Goal: Task Accomplishment & Management: Complete application form

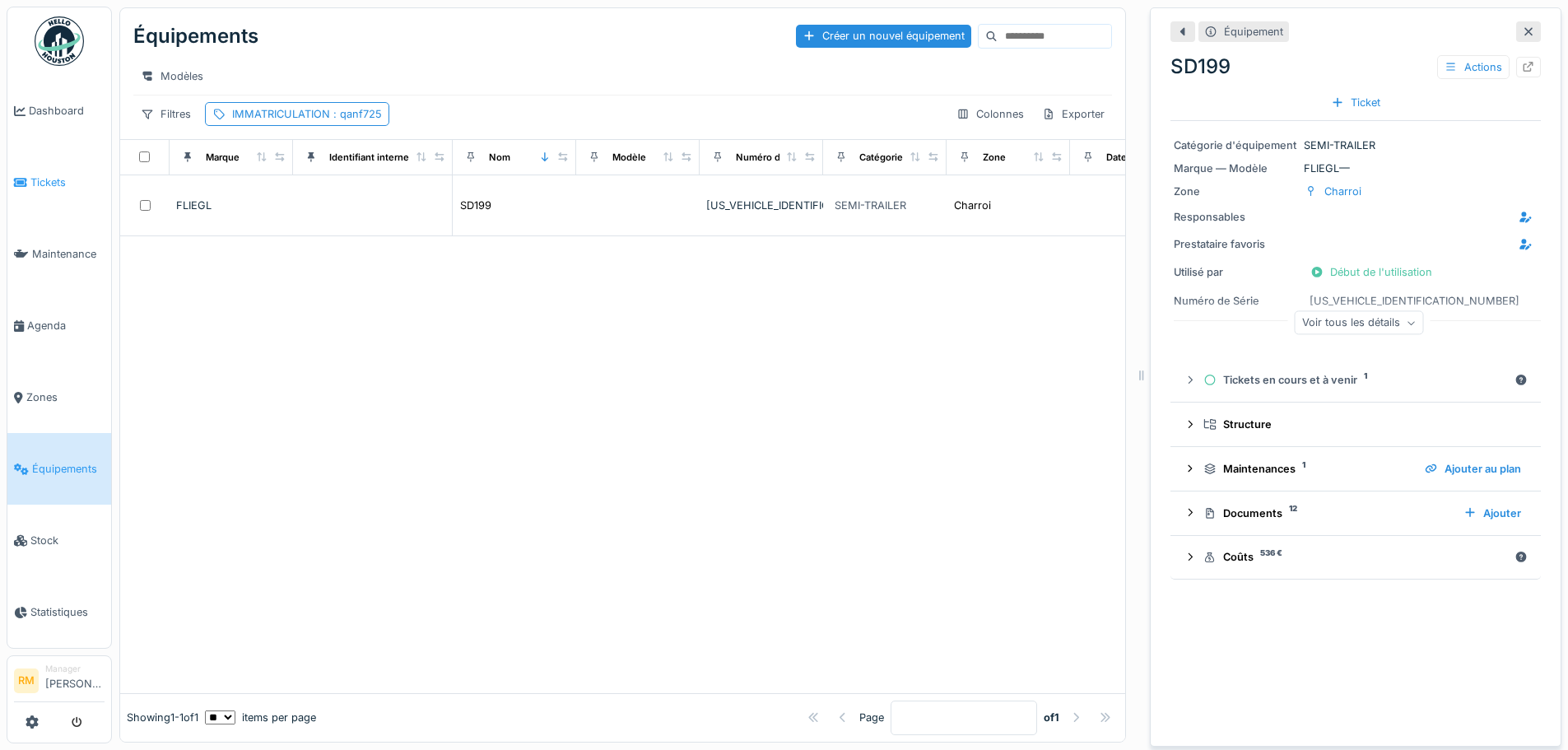
click at [43, 174] on span "Tickets" at bounding box center [67, 182] width 74 height 16
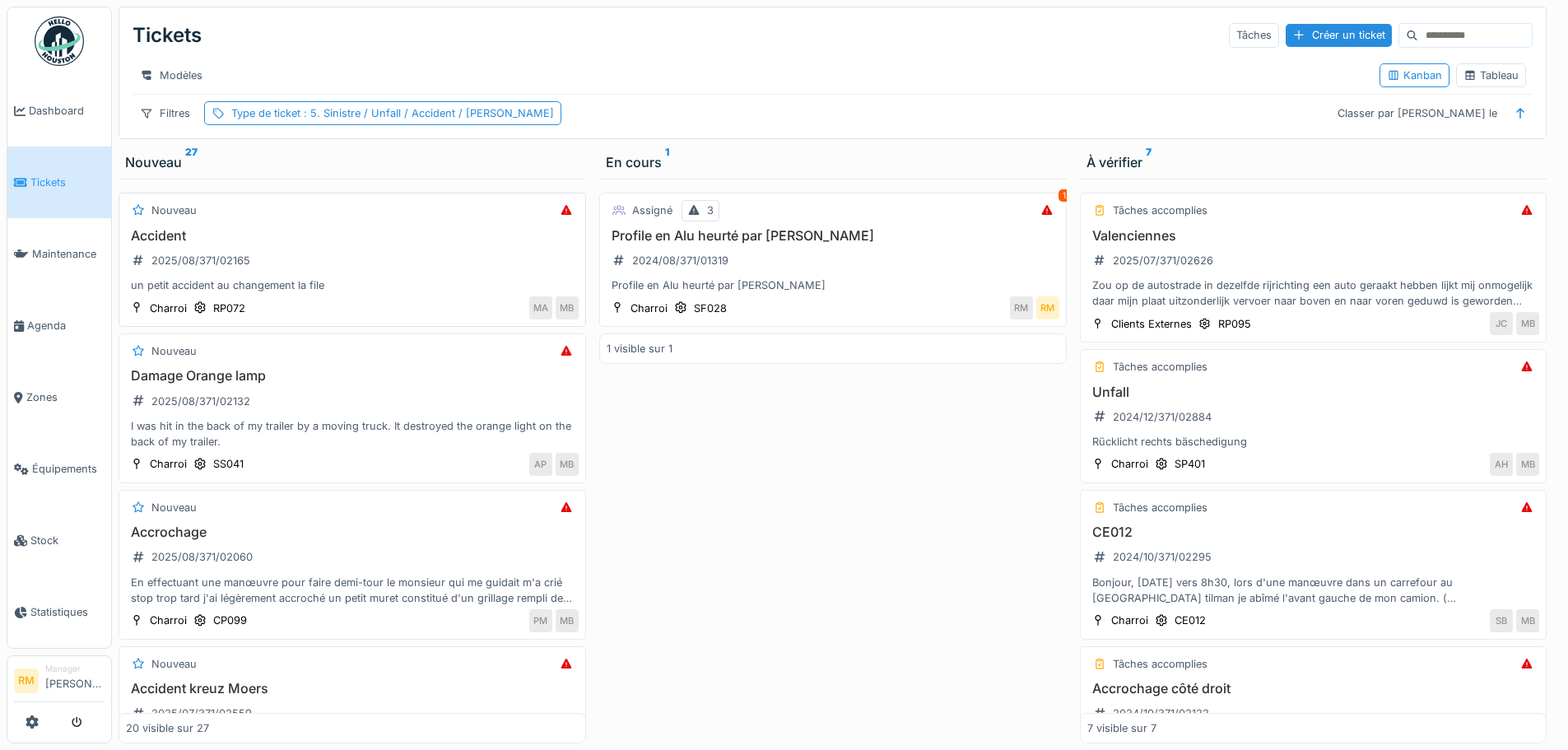
click at [426, 294] on div "un petit accident au changement la file" at bounding box center [352, 286] width 453 height 16
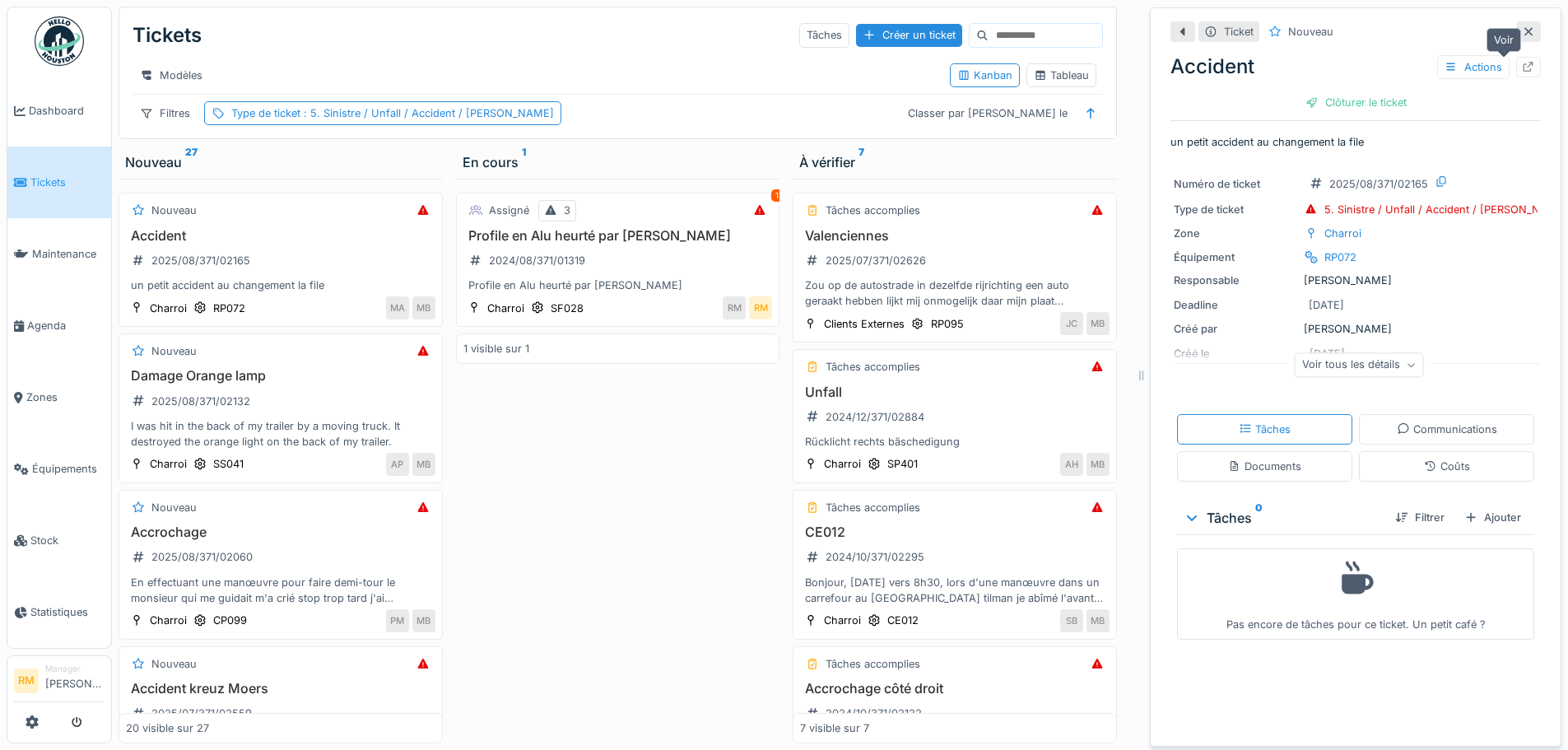
click at [1522, 66] on icon at bounding box center [1528, 67] width 13 height 11
click at [294, 406] on div "Damage Orange lamp 2025/08/371/02132 I was hit in the back of my trailer by a m…" at bounding box center [281, 409] width 310 height 82
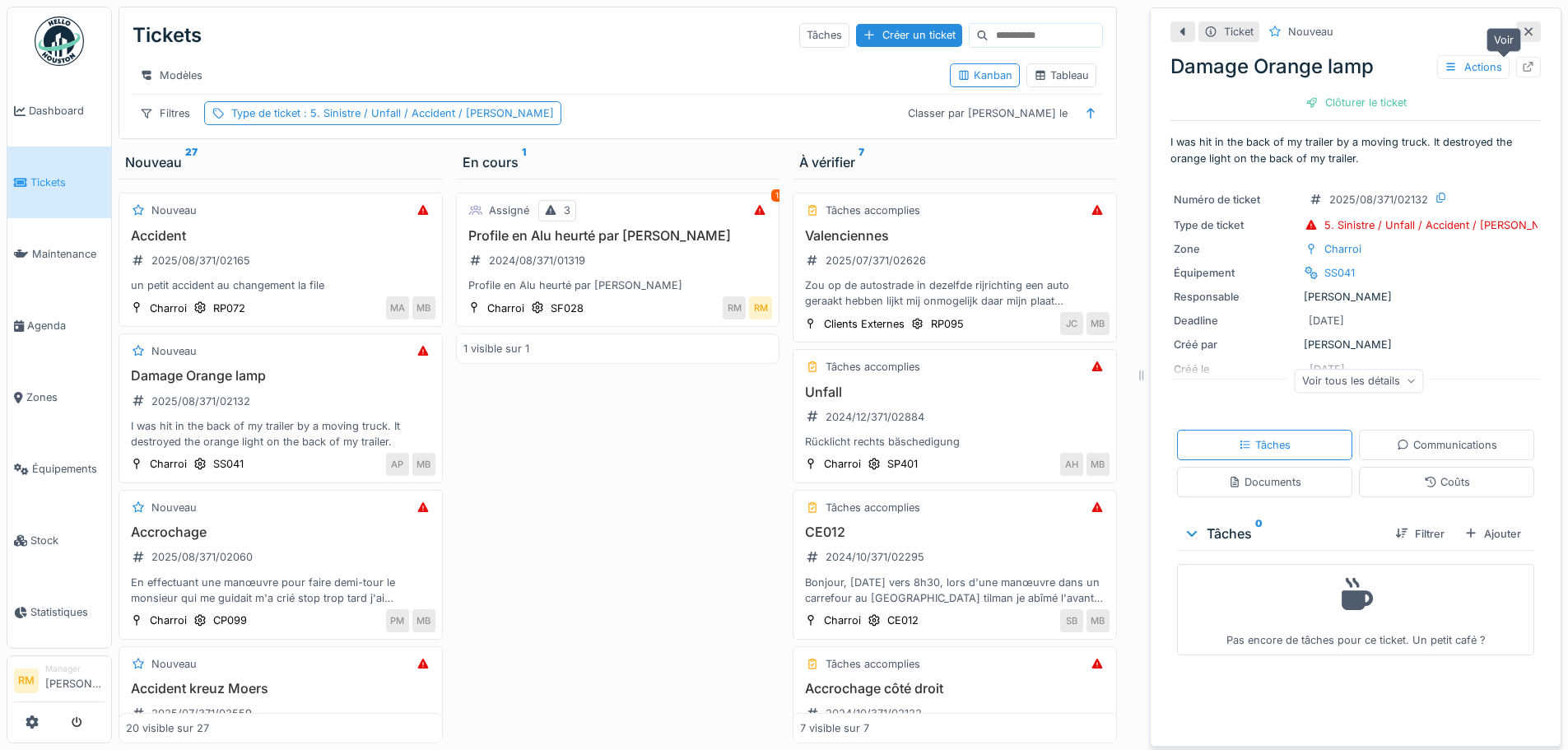
click at [1524, 64] on icon at bounding box center [1529, 67] width 11 height 11
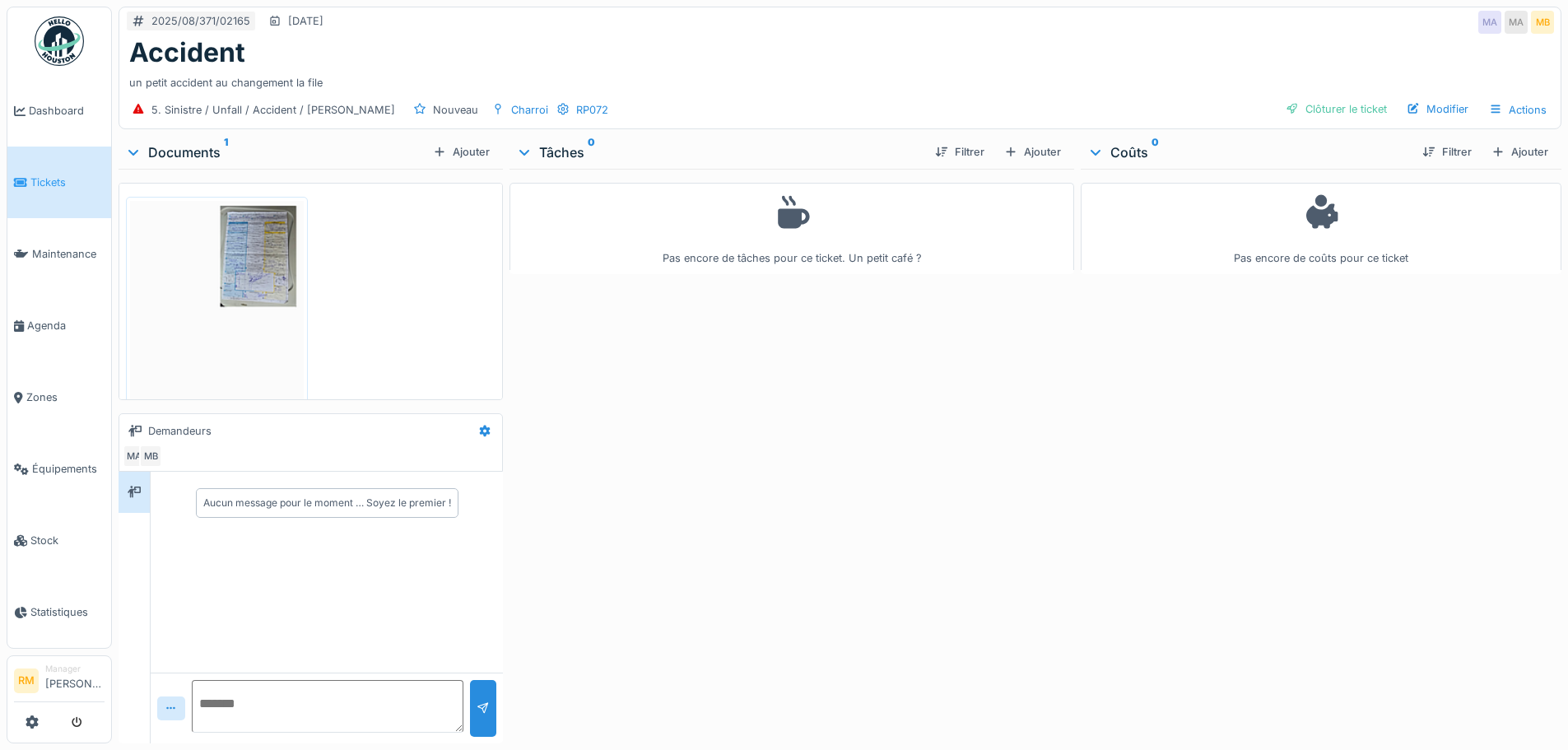
click at [238, 264] on img at bounding box center [216, 324] width 173 height 246
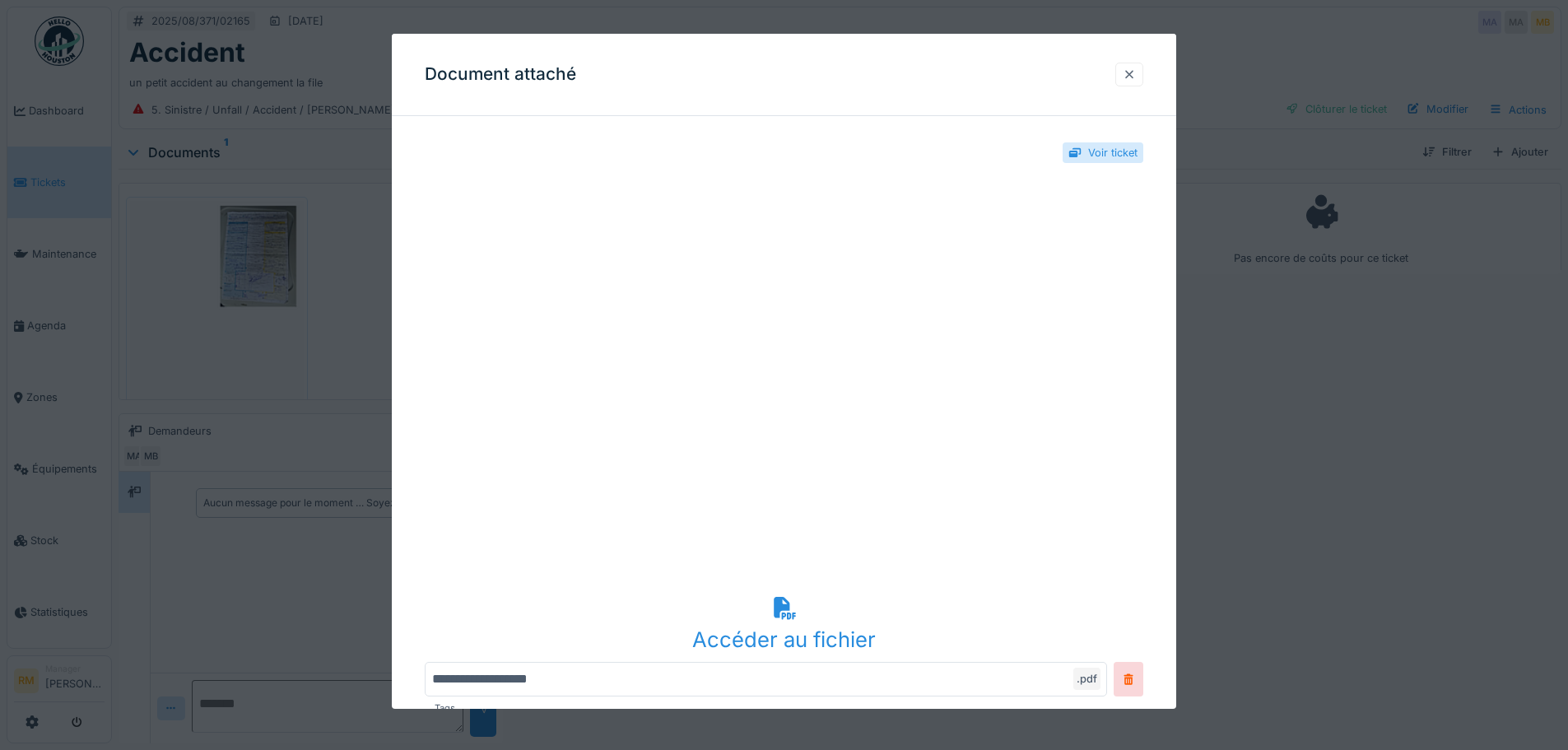
click at [1128, 67] on div at bounding box center [1129, 74] width 28 height 24
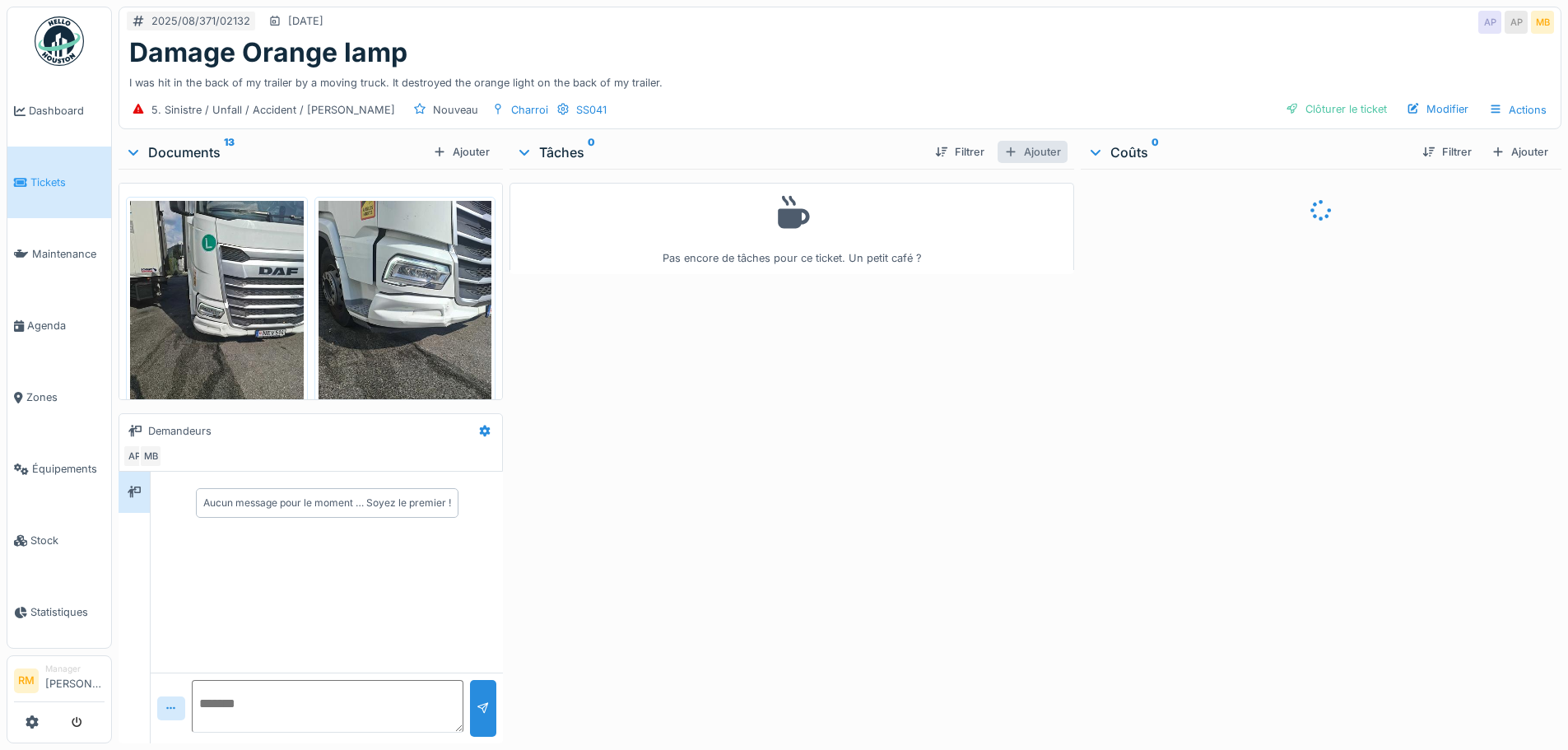
click at [1023, 151] on div "Ajouter" at bounding box center [1033, 151] width 70 height 22
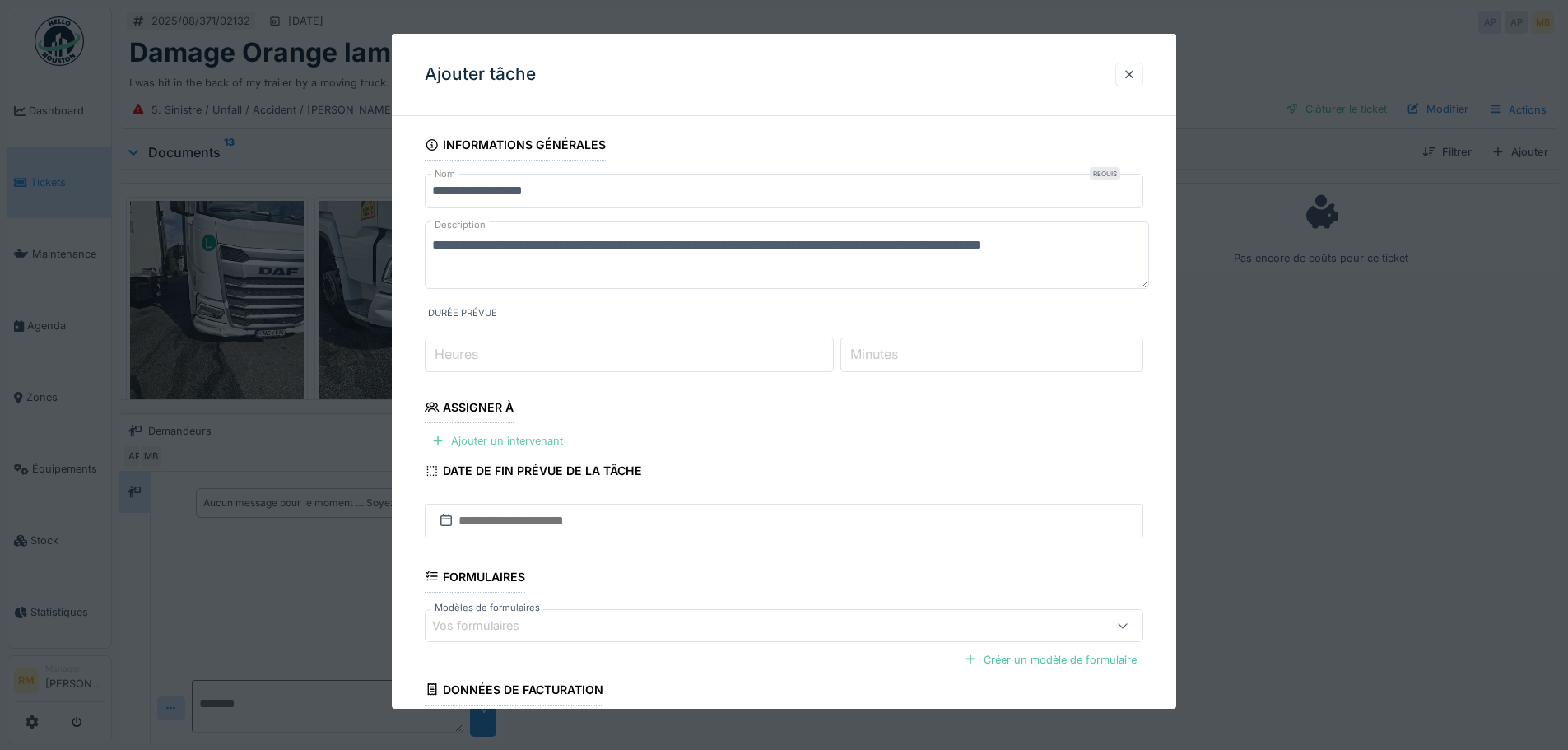
click at [546, 437] on div "Ajouter un intervenant" at bounding box center [497, 440] width 145 height 22
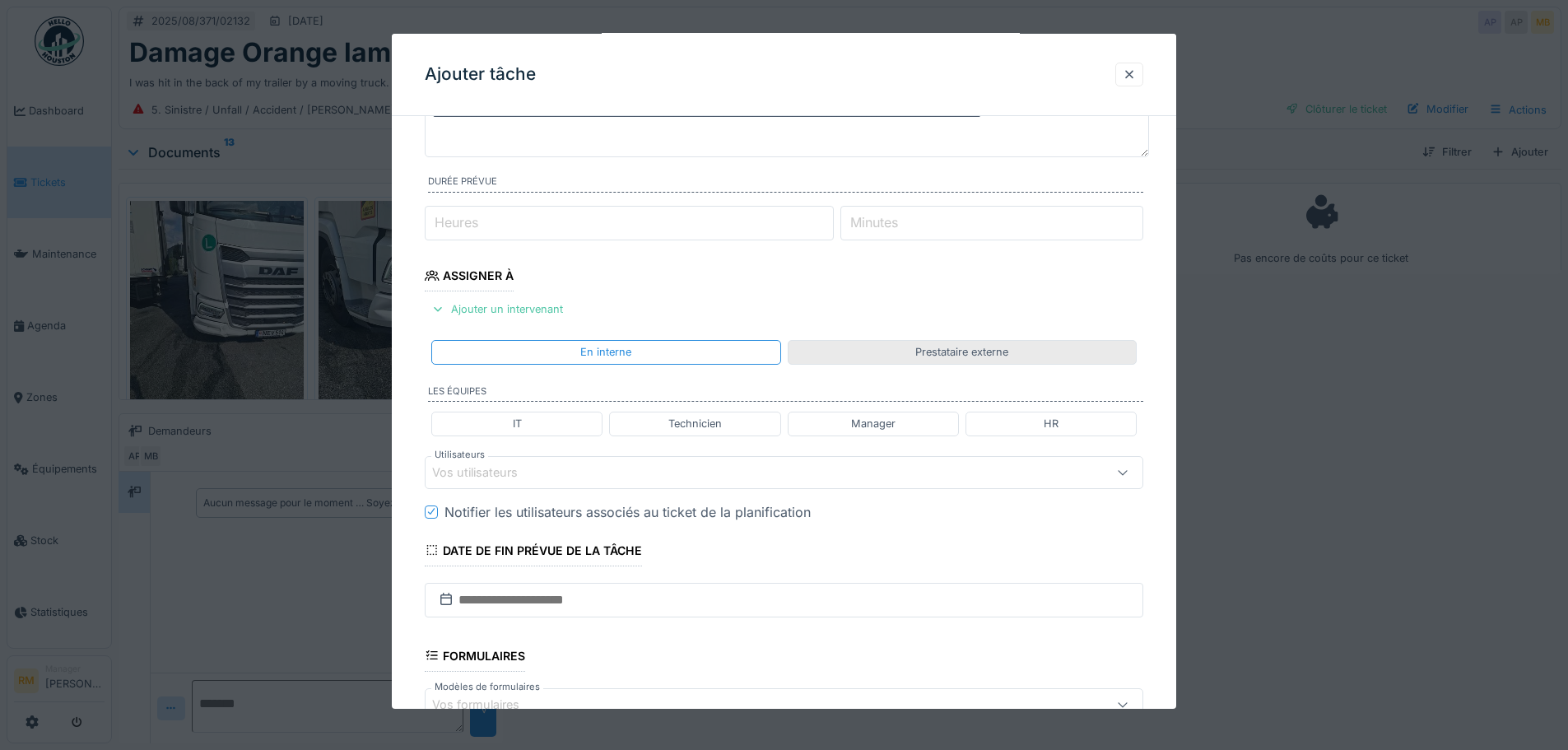
scroll to position [165, 0]
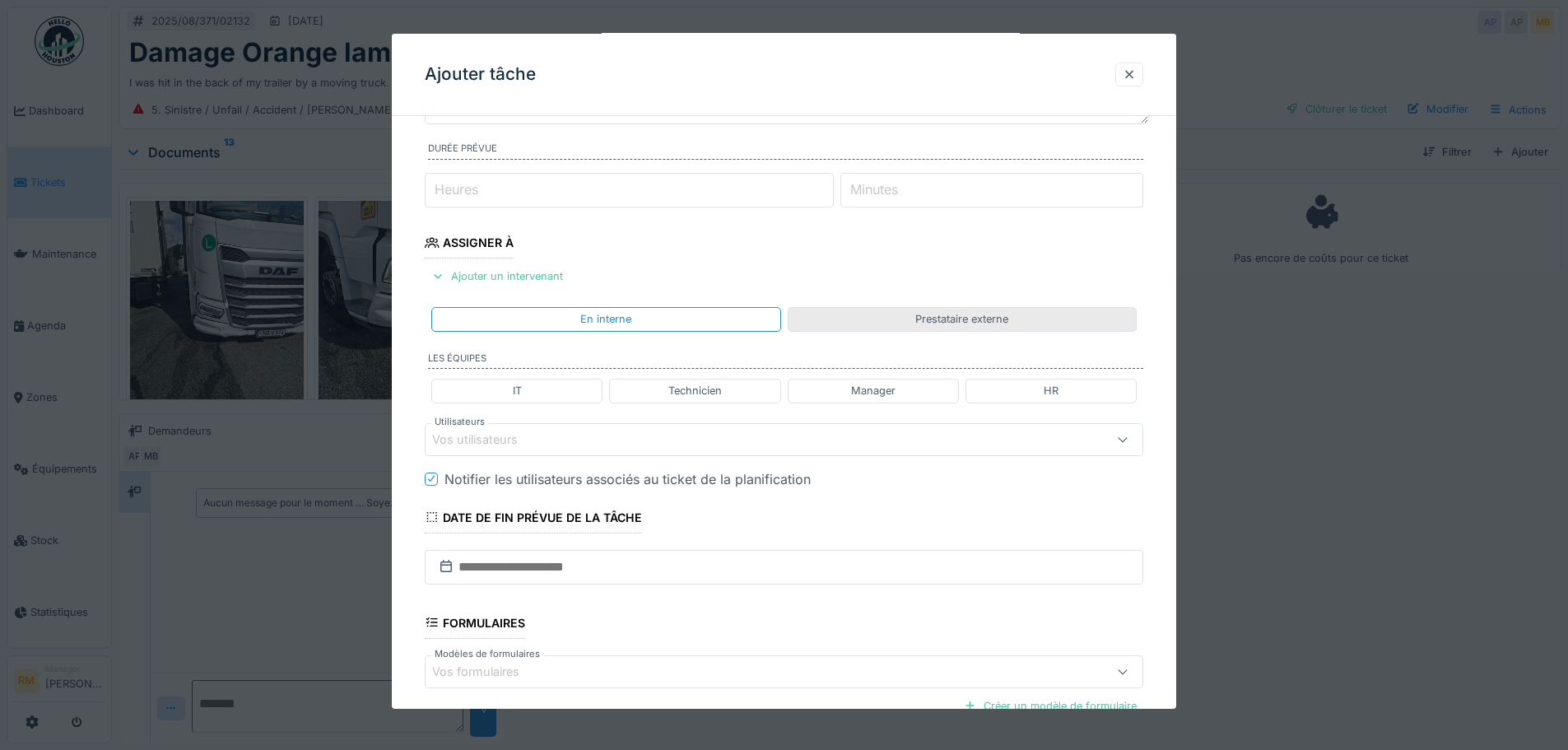
click at [937, 307] on div "Prestataire externe" at bounding box center [962, 319] width 349 height 24
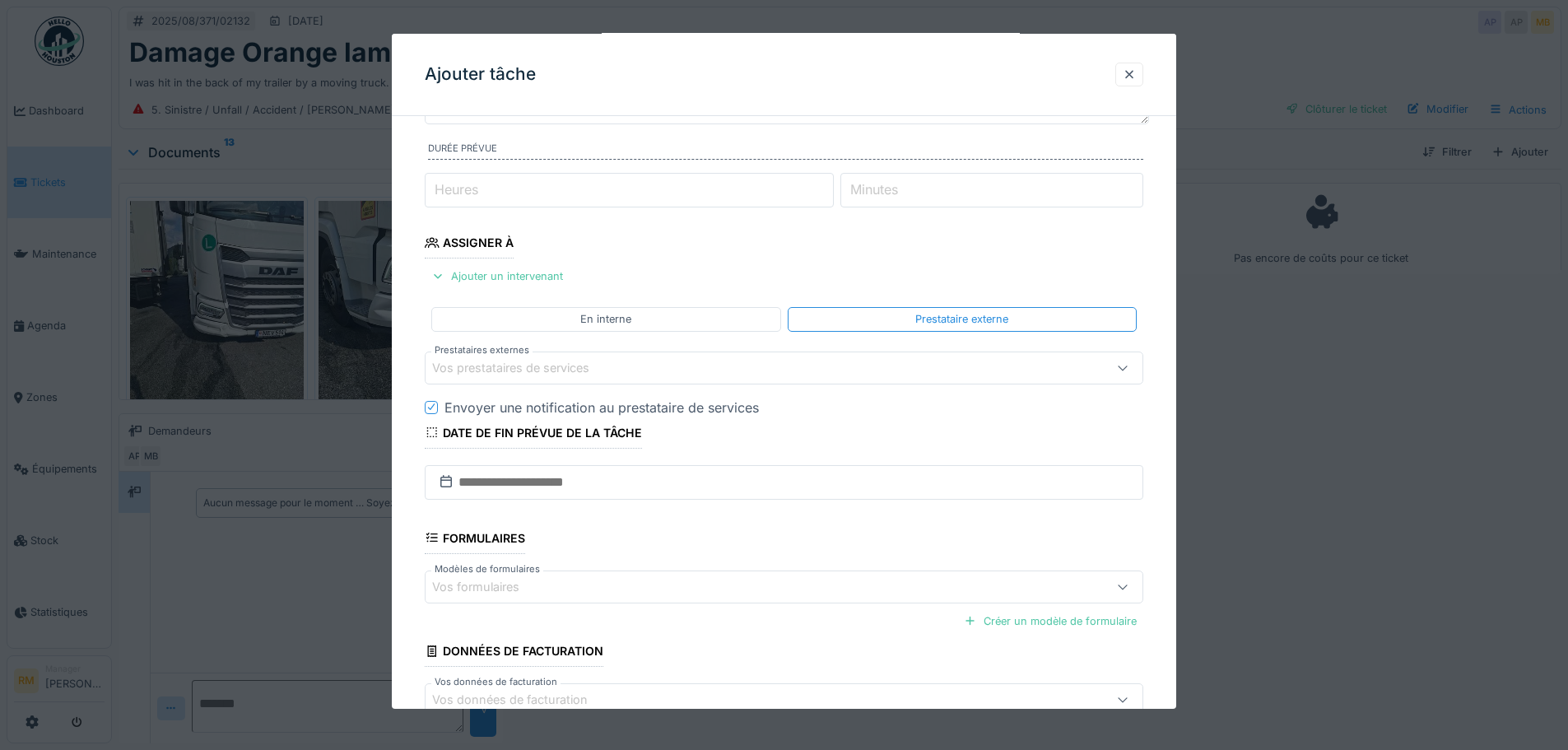
click at [562, 359] on div "Vos prestataires de services" at bounding box center [522, 368] width 181 height 18
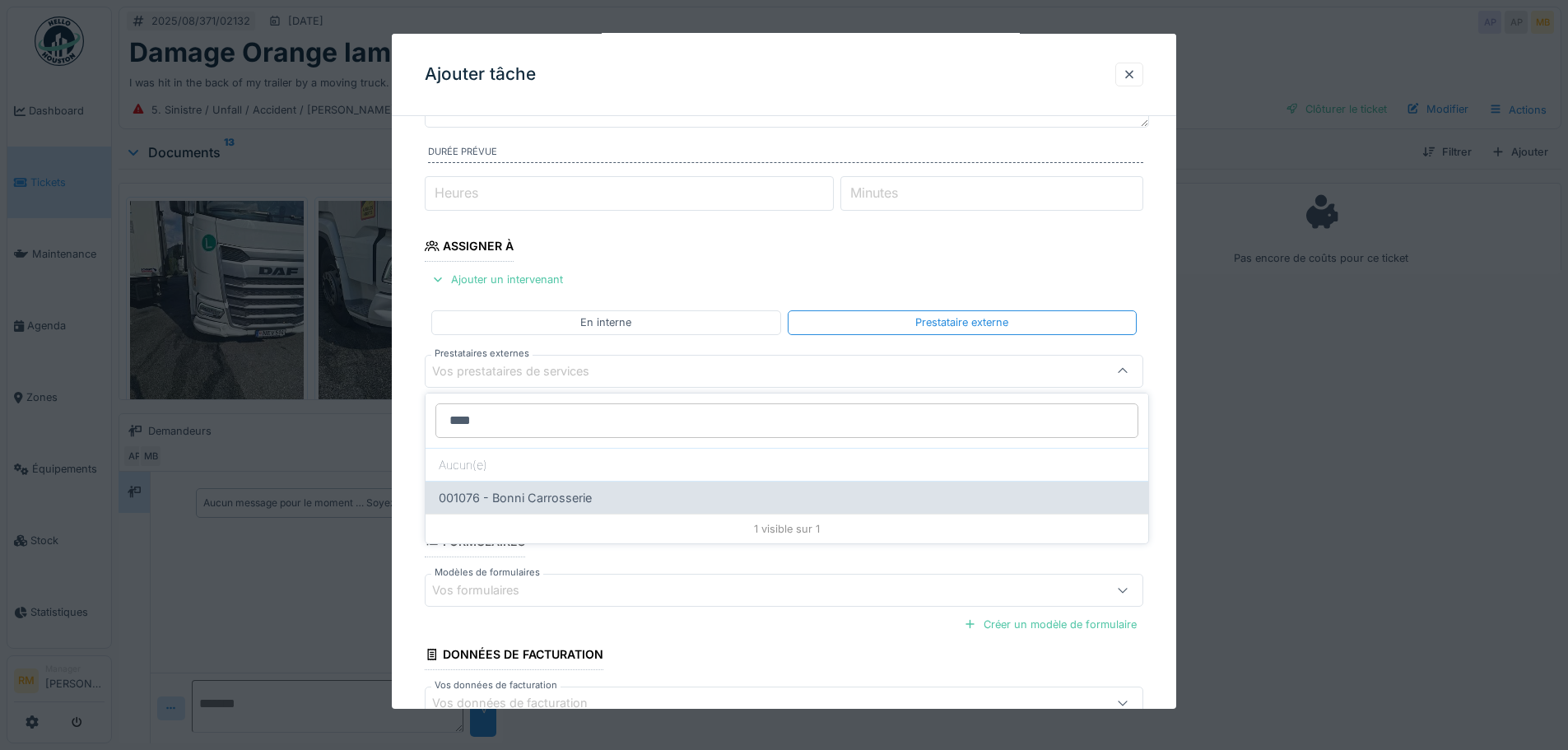
type input "****"
click at [570, 498] on div "001076 - Bonni Carrosserie" at bounding box center [787, 497] width 723 height 33
type input "*****"
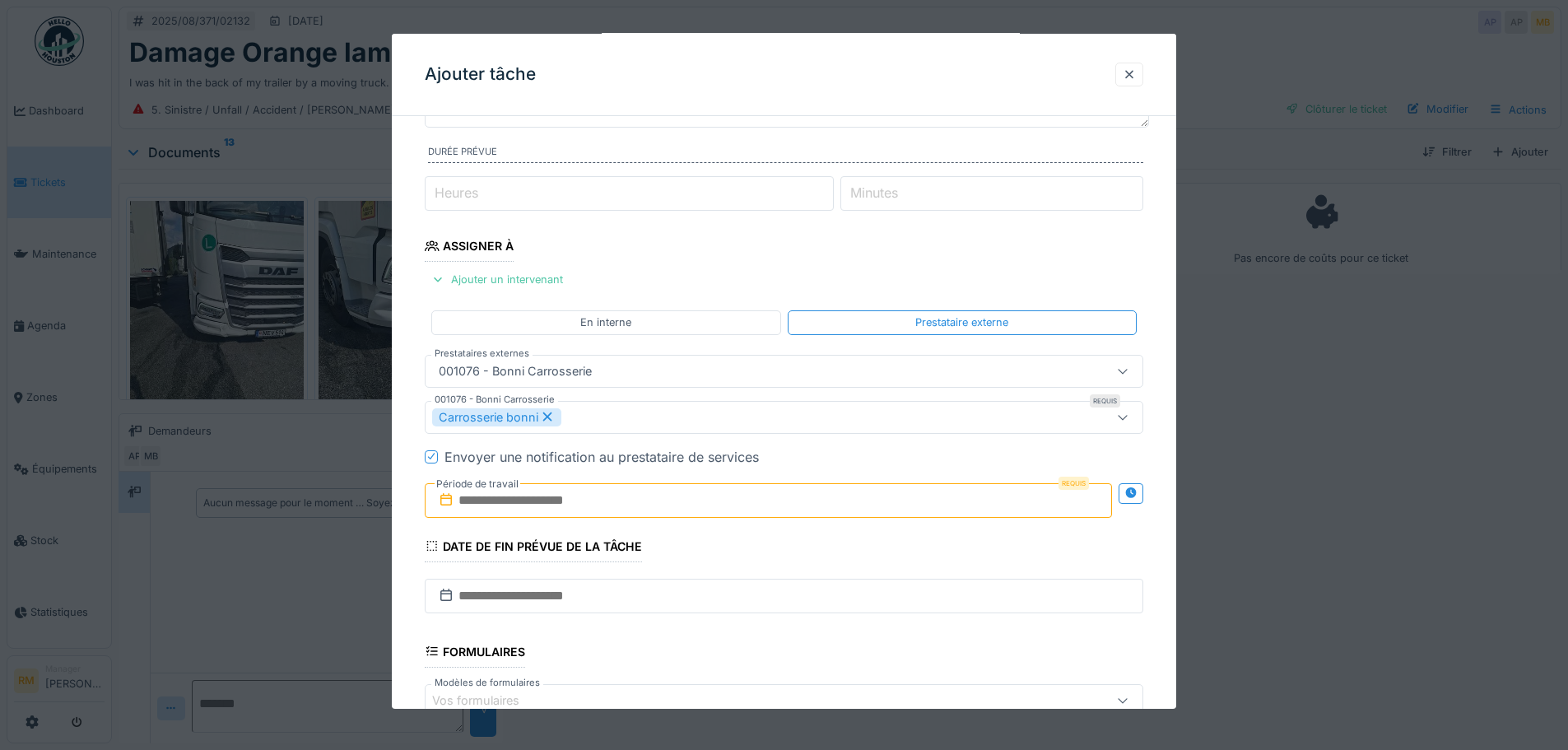
click at [432, 460] on div at bounding box center [430, 456] width 10 height 16
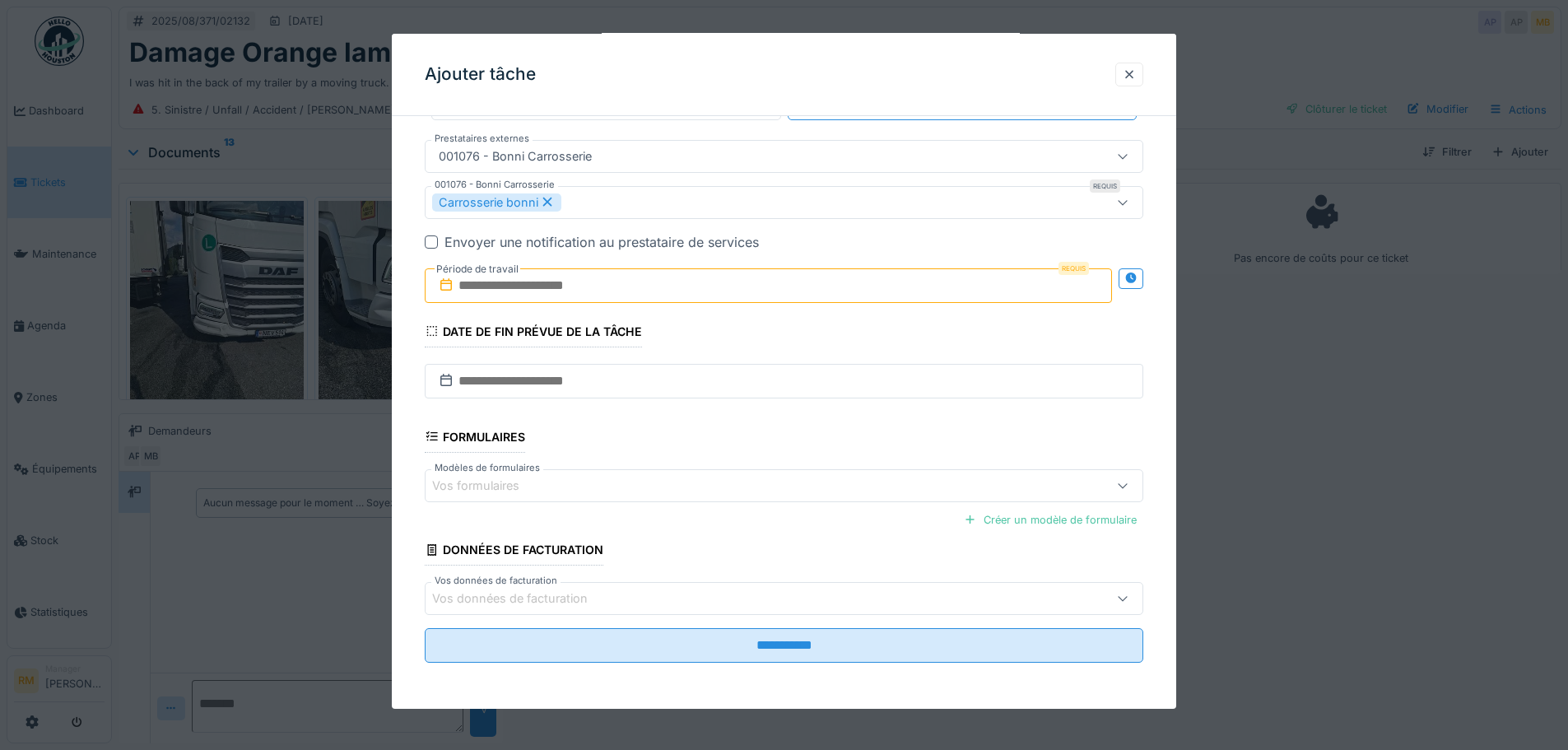
scroll to position [12, 0]
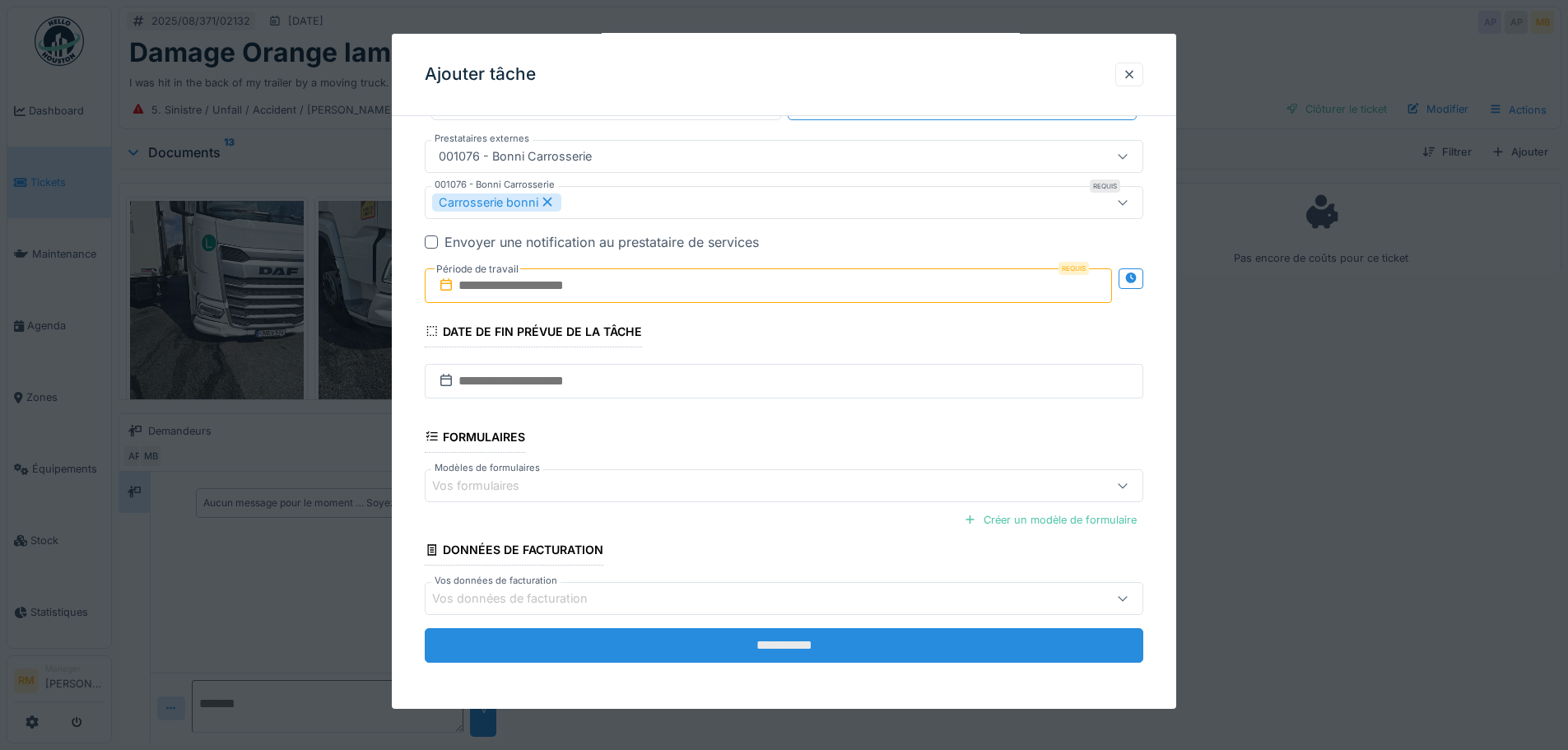
click at [729, 649] on input "**********" at bounding box center [784, 645] width 719 height 35
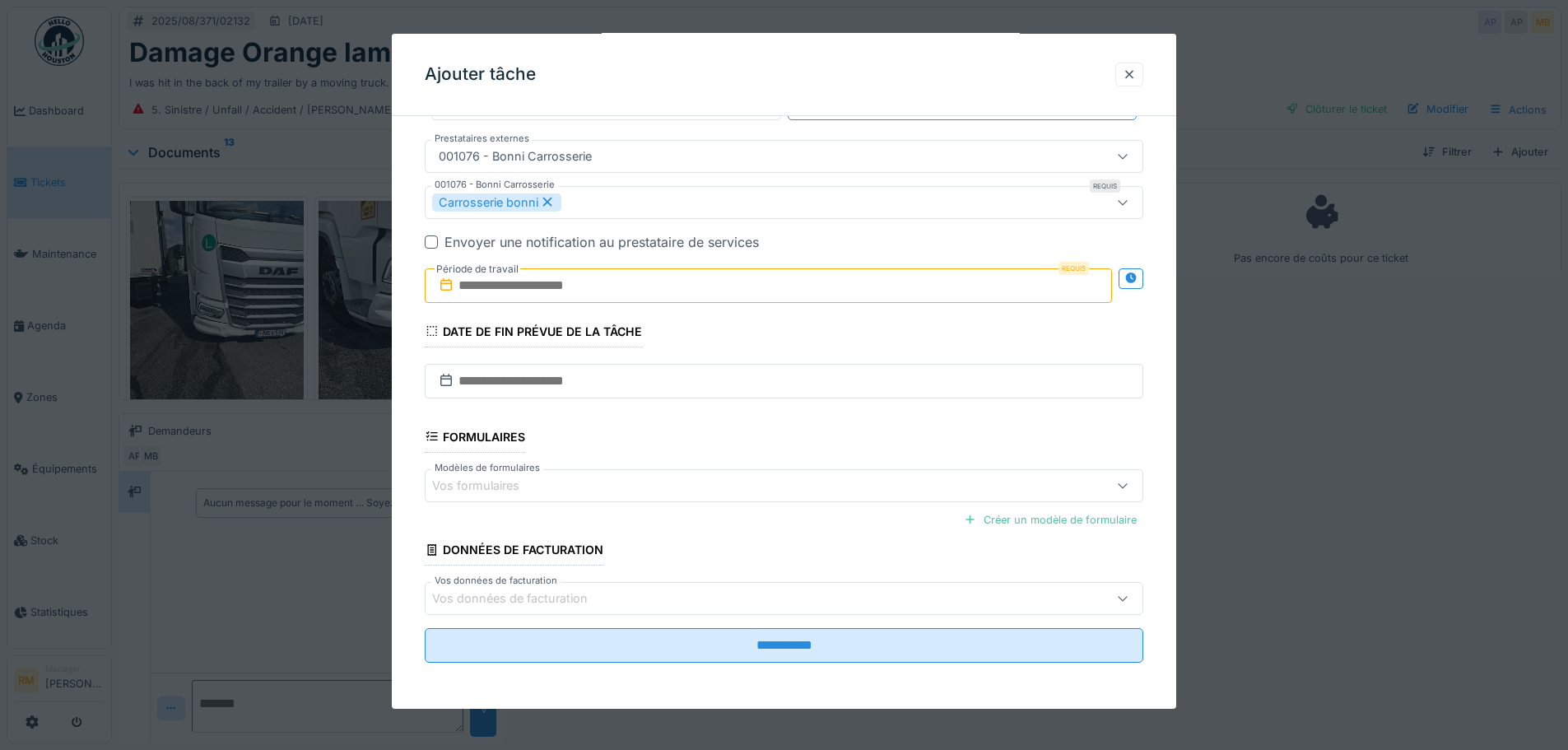
click at [749, 279] on input "text" at bounding box center [768, 286] width 688 height 35
drag, startPoint x: 816, startPoint y: 497, endPoint x: 778, endPoint y: 485, distance: 39.8
click at [812, 497] on div "25 26 27 28 29 30 31" at bounding box center [772, 502] width 187 height 27
click at [824, 499] on div "30" at bounding box center [824, 501] width 22 height 22
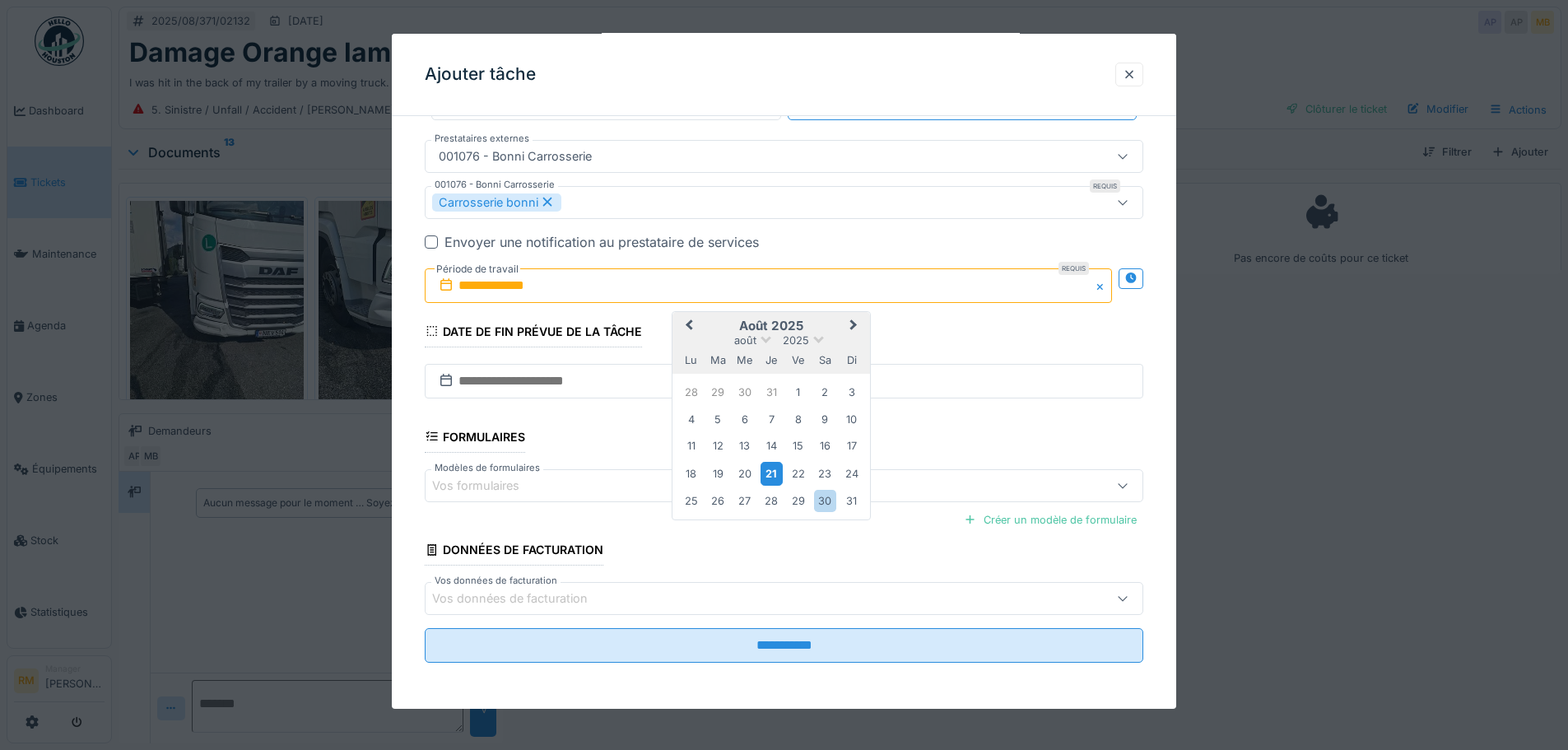
click at [781, 480] on div "21" at bounding box center [771, 473] width 22 height 24
click at [854, 327] on span "Next Month" at bounding box center [854, 326] width 0 height 20
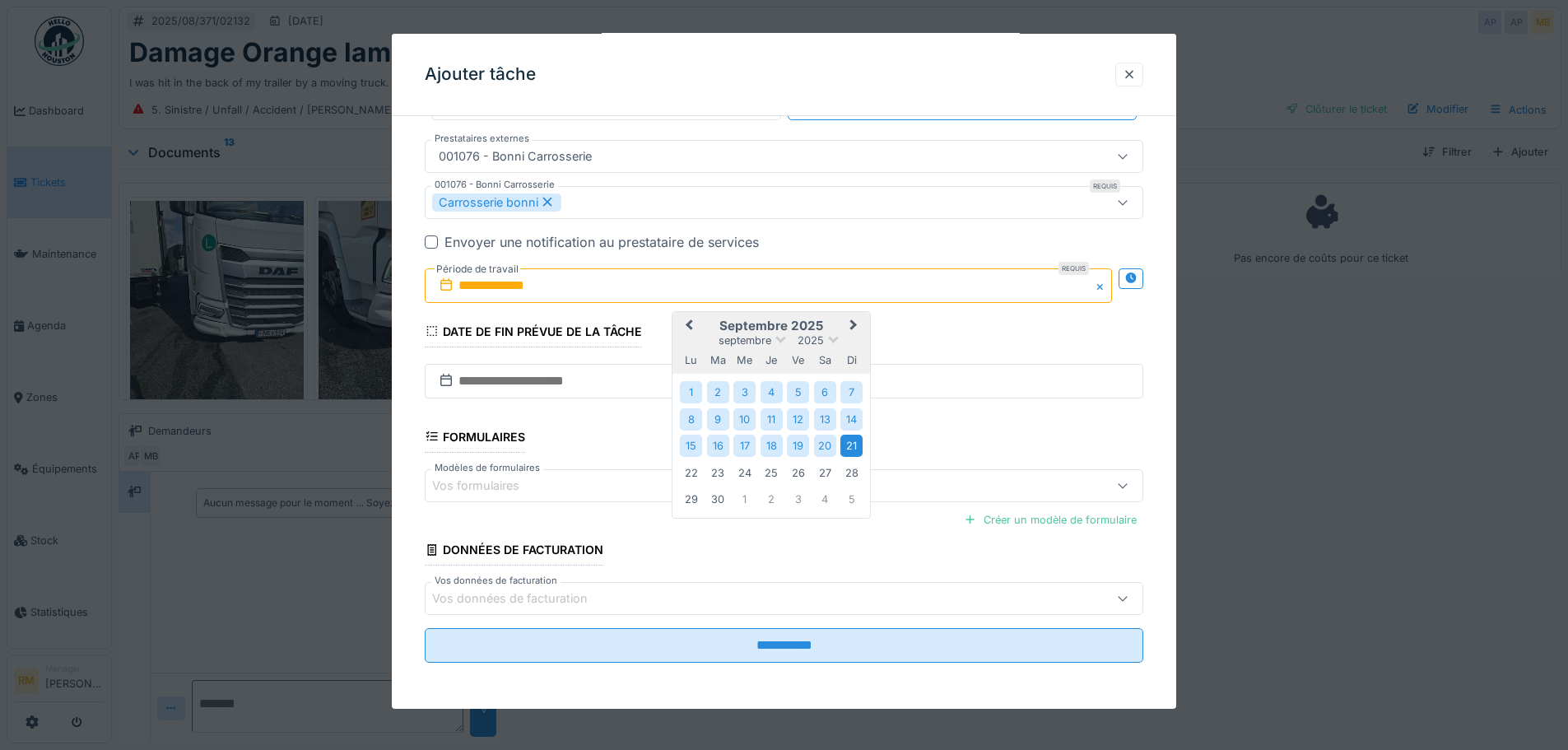
click at [848, 450] on div "21" at bounding box center [851, 446] width 22 height 22
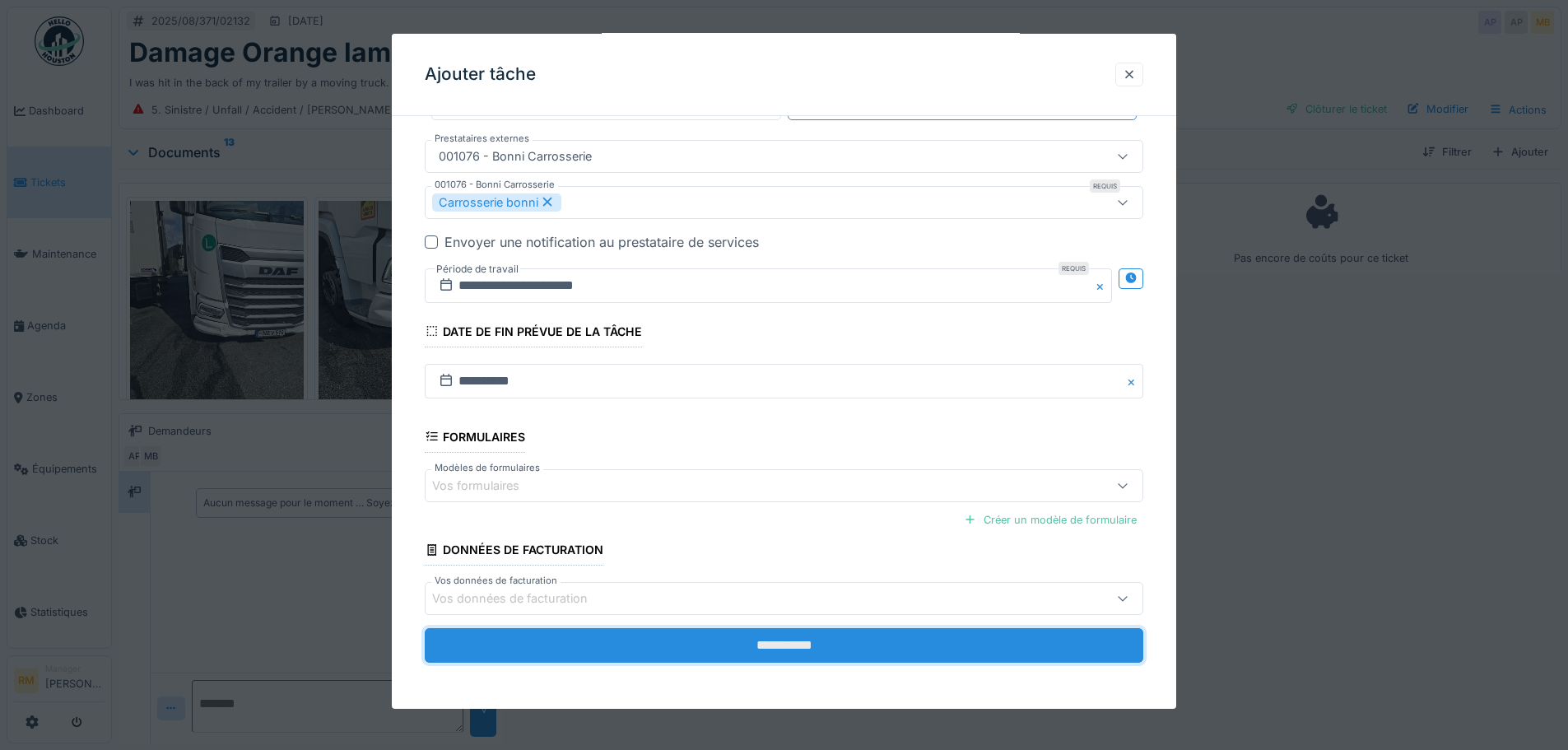
click at [913, 640] on input "**********" at bounding box center [784, 645] width 719 height 35
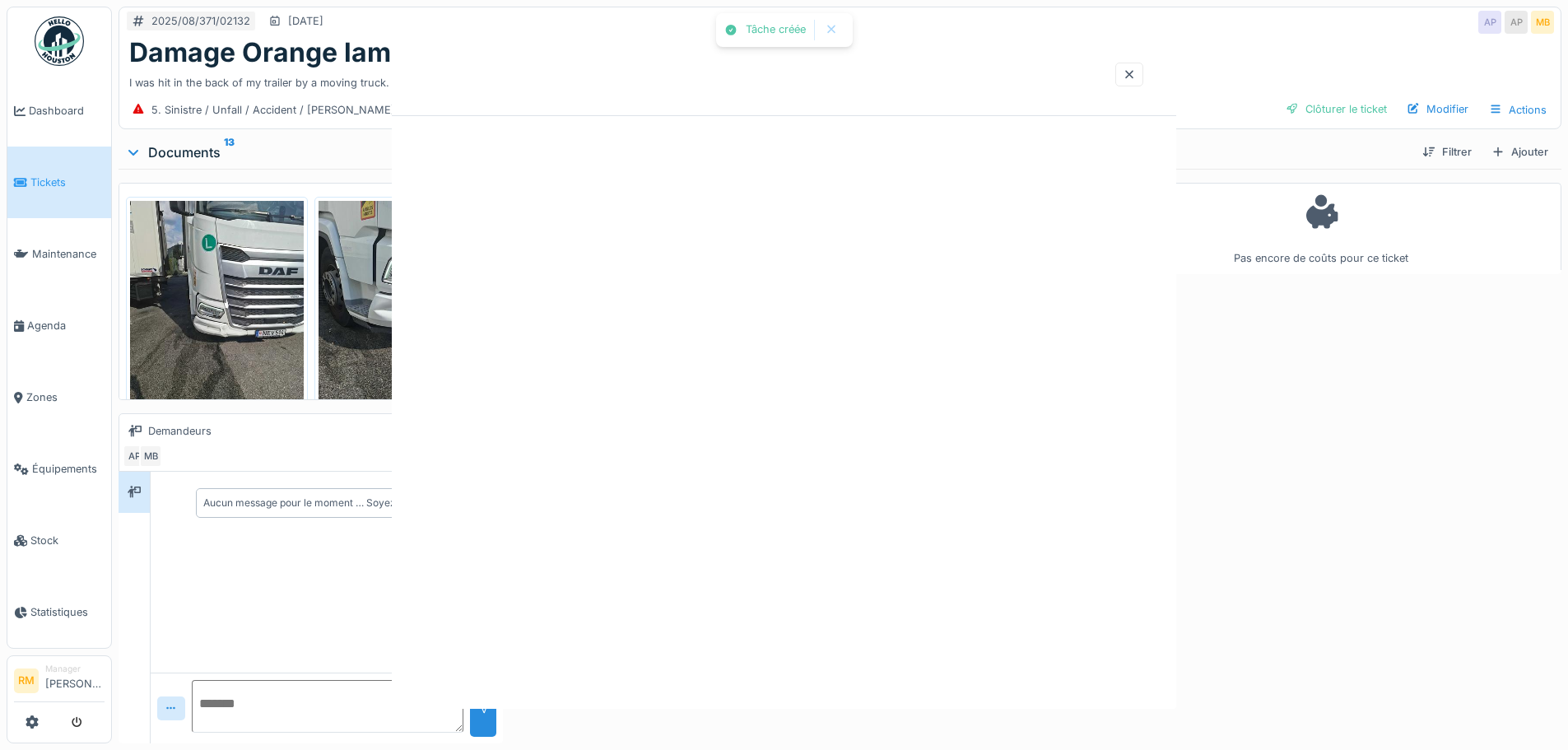
scroll to position [0, 0]
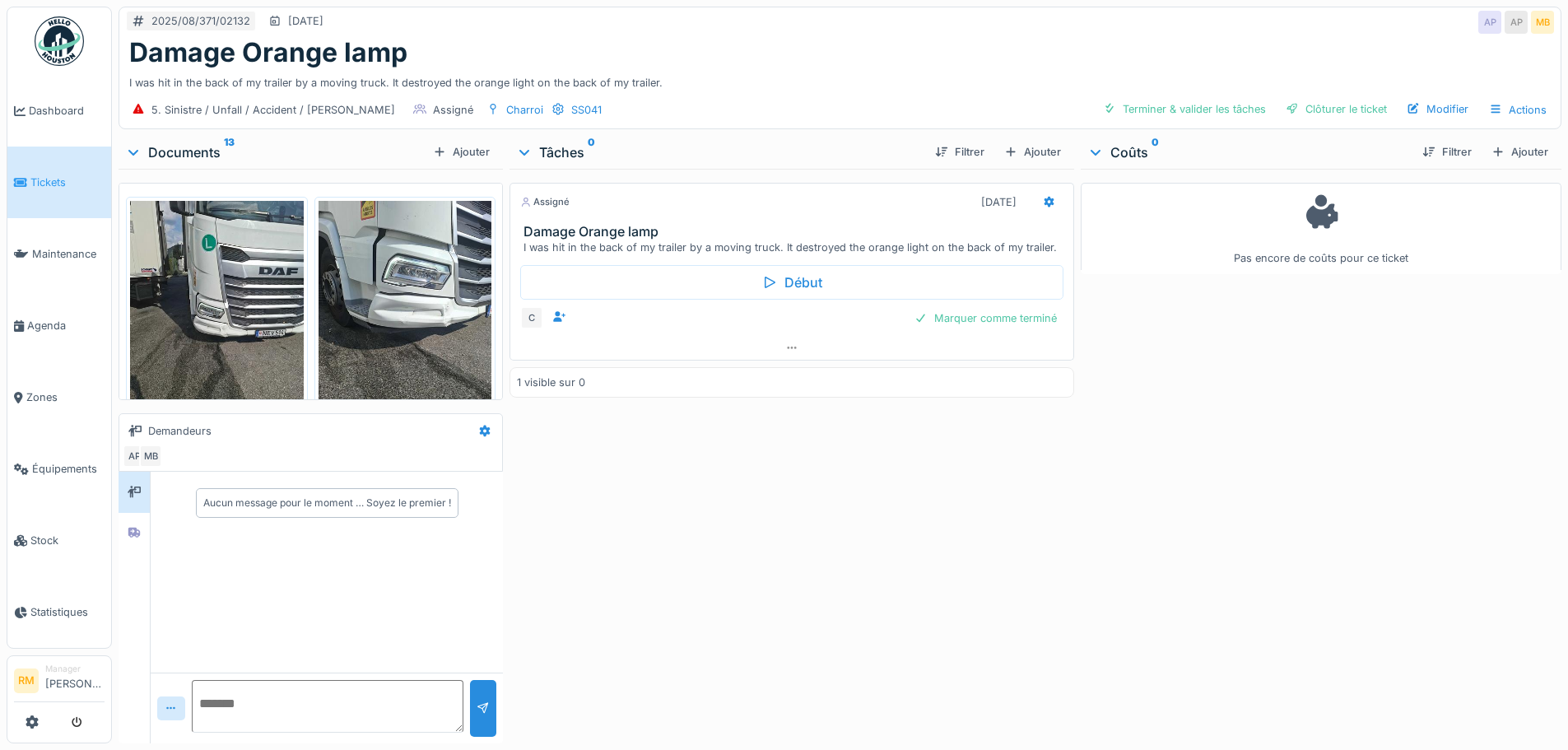
click at [53, 175] on span "Tickets" at bounding box center [67, 182] width 74 height 16
